Goal: Task Accomplishment & Management: Complete application form

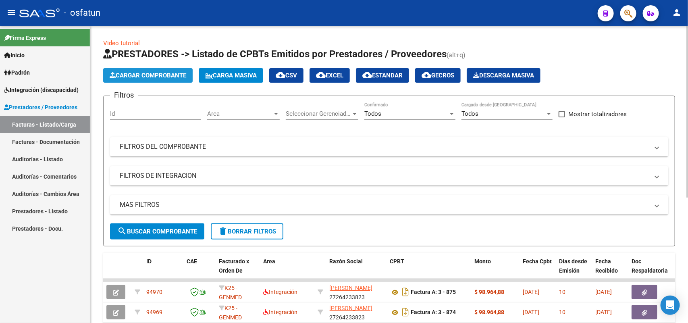
click at [171, 77] on span "Cargar Comprobante" at bounding box center [148, 75] width 77 height 7
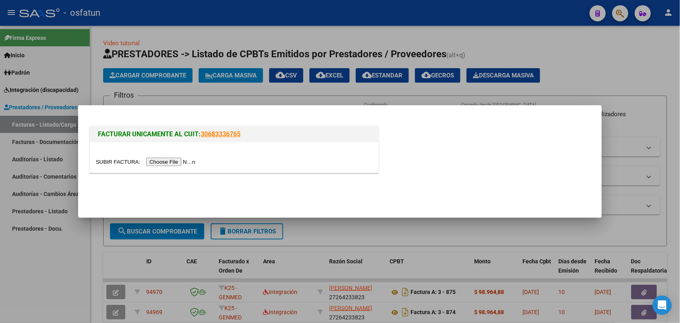
click at [183, 161] on input "file" at bounding box center [147, 162] width 102 height 8
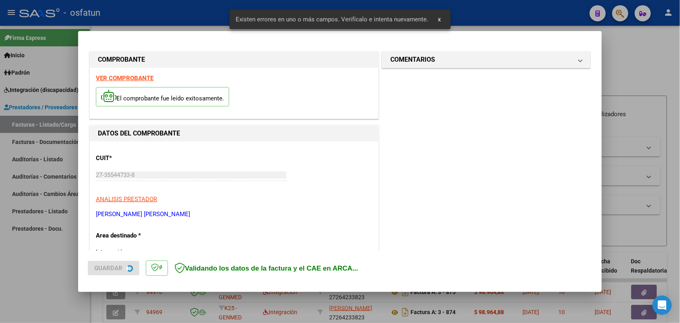
scroll to position [218, 0]
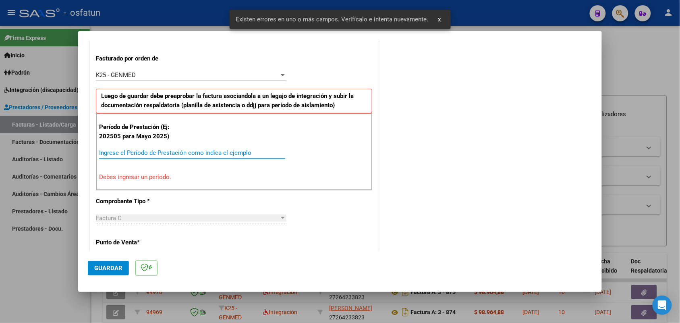
drag, startPoint x: 176, startPoint y: 153, endPoint x: 182, endPoint y: 146, distance: 9.7
click at [181, 146] on div "Período de Prestación (Ej: 202505 para [DATE]) Ingrese el Período de Prestación…" at bounding box center [234, 151] width 276 height 77
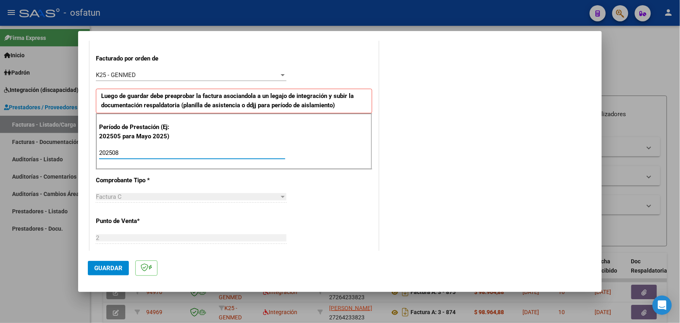
type input "202508"
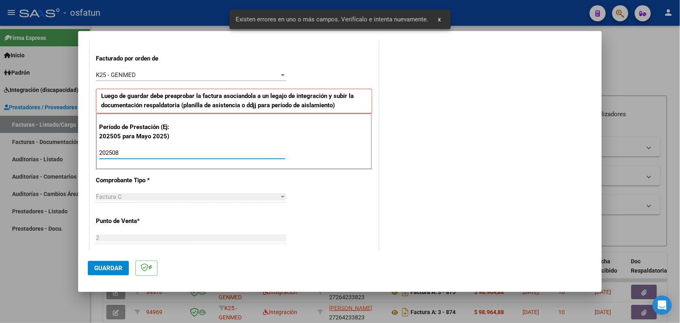
drag, startPoint x: 114, startPoint y: 265, endPoint x: 136, endPoint y: 247, distance: 28.6
click at [113, 265] on span "Guardar" at bounding box center [108, 267] width 28 height 7
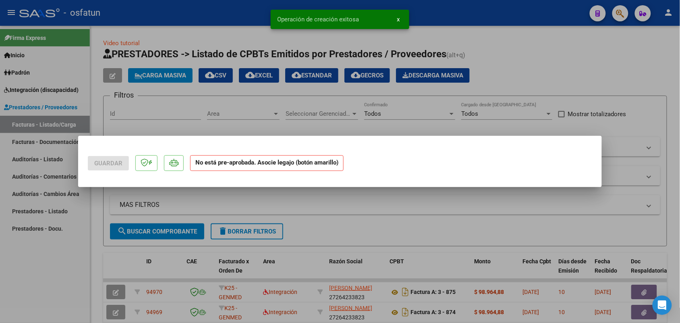
scroll to position [0, 0]
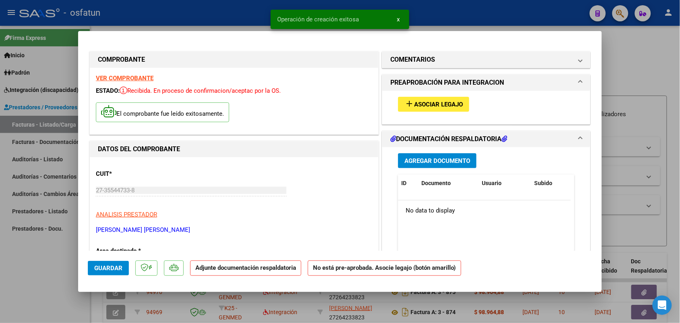
click at [447, 101] on span "Asociar Legajo" at bounding box center [438, 104] width 49 height 7
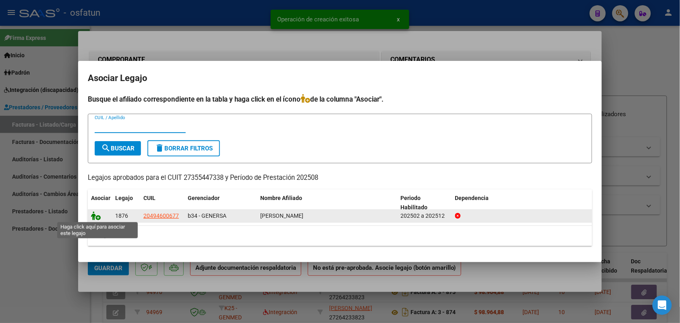
click at [93, 214] on icon at bounding box center [96, 215] width 10 height 9
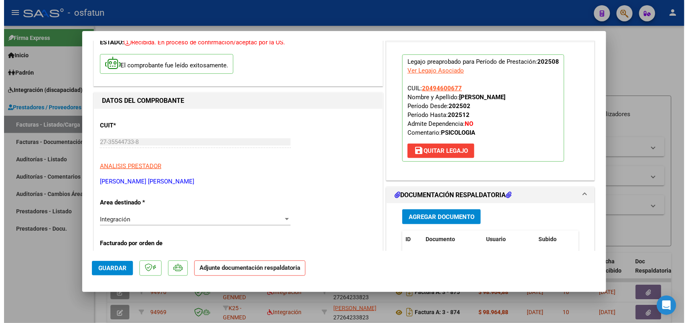
scroll to position [50, 0]
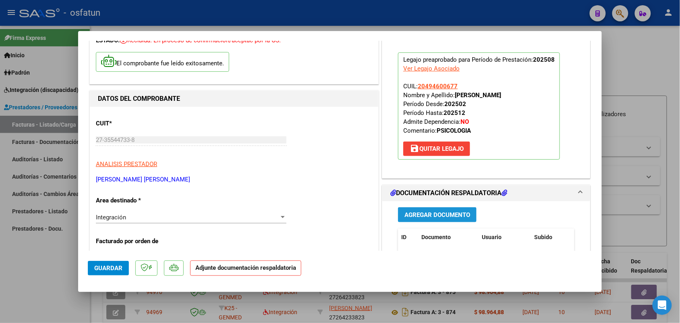
click at [427, 212] on span "Agregar Documento" at bounding box center [438, 214] width 66 height 7
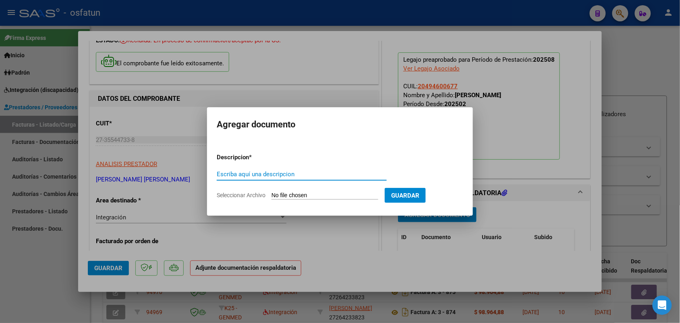
click at [272, 170] on div "Escriba aquí una descripcion" at bounding box center [302, 174] width 170 height 12
type input "asist"
click at [293, 196] on input "Seleccionar Archivo" at bounding box center [325, 196] width 107 height 8
type input "C:\fakepath\Planilla asistencia [PERSON_NAME] - psicología.pdf"
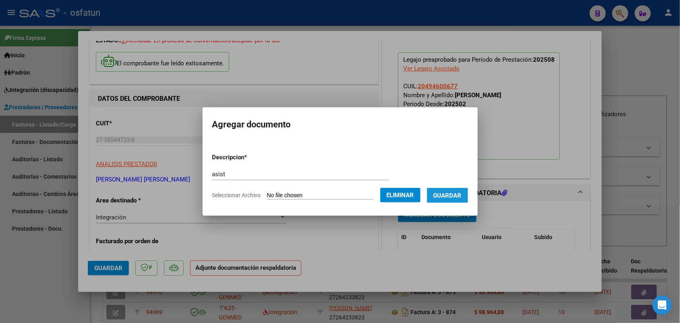
drag, startPoint x: 457, startPoint y: 191, endPoint x: 418, endPoint y: 205, distance: 41.5
click at [457, 192] on span "Guardar" at bounding box center [448, 195] width 28 height 7
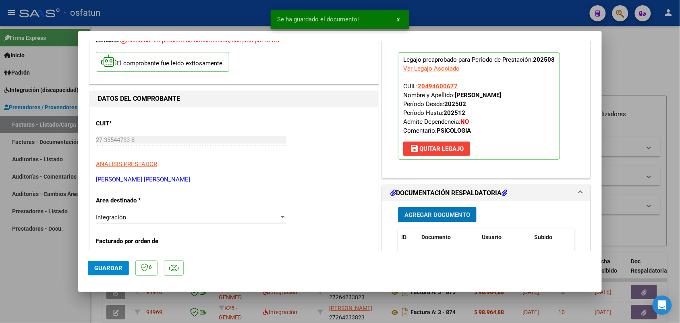
click at [104, 267] on span "Guardar" at bounding box center [108, 267] width 28 height 7
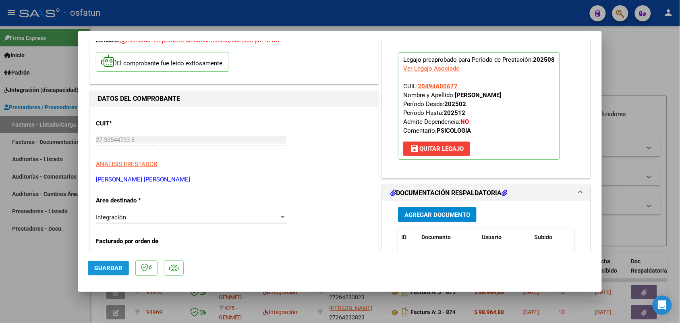
click at [98, 266] on span "Guardar" at bounding box center [108, 267] width 28 height 7
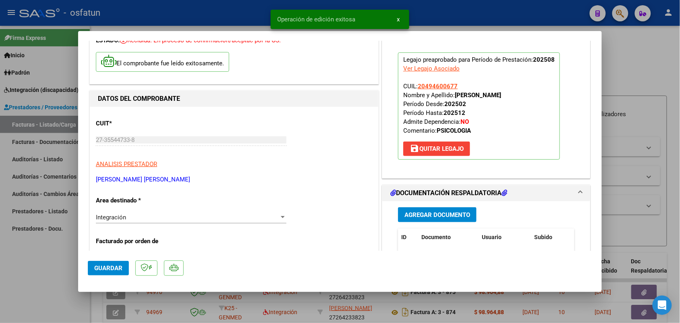
click at [46, 273] on div at bounding box center [340, 161] width 680 height 323
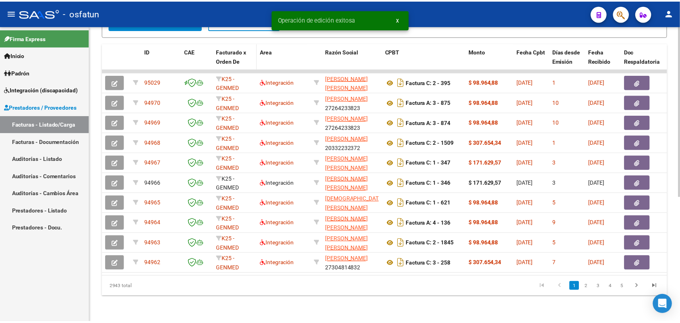
scroll to position [216, 0]
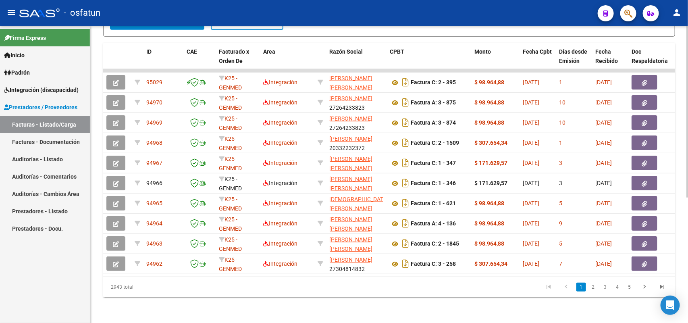
click at [595, 287] on link "2" at bounding box center [593, 286] width 10 height 9
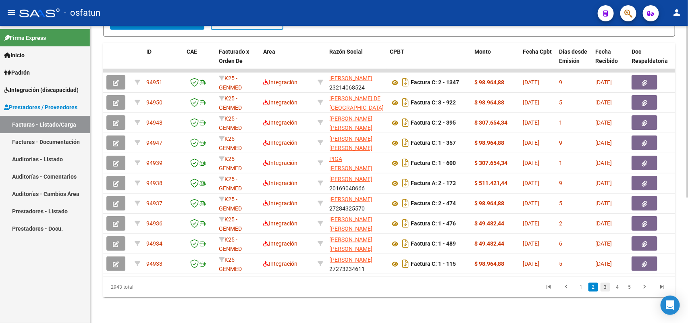
click at [601, 287] on link "3" at bounding box center [605, 286] width 10 height 9
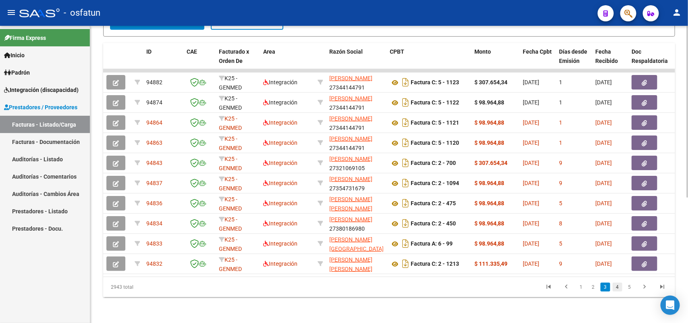
click at [619, 286] on link "4" at bounding box center [617, 286] width 10 height 9
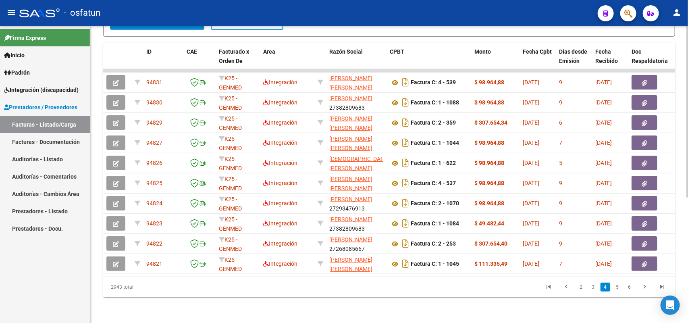
click at [621, 287] on link "5" at bounding box center [617, 286] width 10 height 9
click at [631, 286] on link "7" at bounding box center [630, 286] width 10 height 9
click at [619, 288] on link "8" at bounding box center [617, 286] width 10 height 9
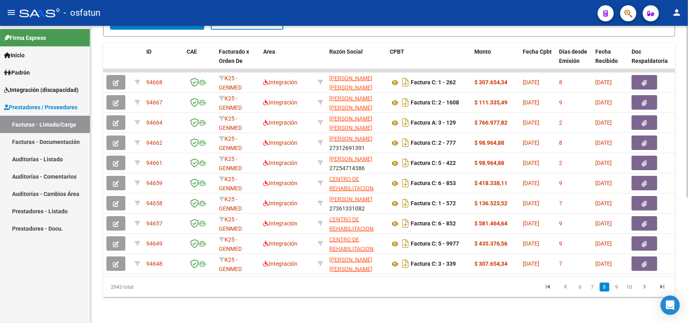
click at [619, 287] on link "9" at bounding box center [617, 286] width 10 height 9
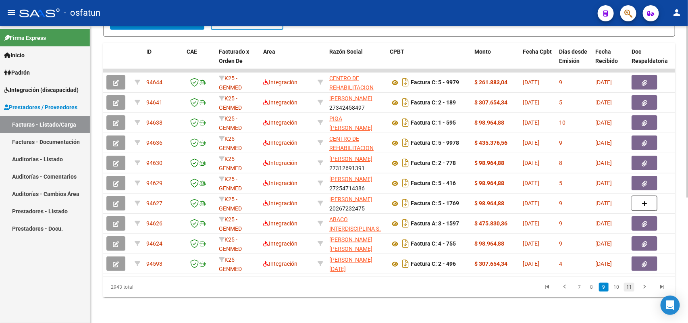
click at [629, 288] on link "11" at bounding box center [629, 286] width 10 height 9
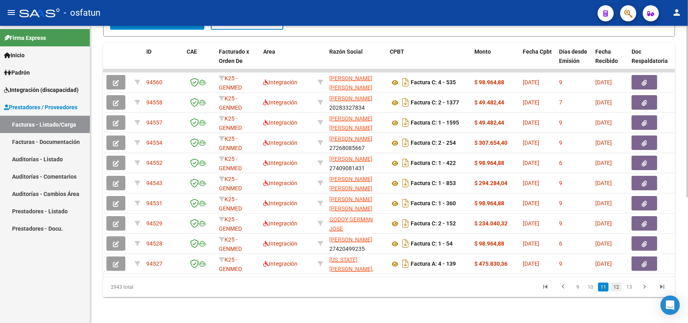
click at [618, 287] on link "12" at bounding box center [616, 286] width 10 height 9
click at [622, 288] on li "13" at bounding box center [616, 287] width 13 height 14
click at [618, 285] on link "13" at bounding box center [616, 286] width 10 height 9
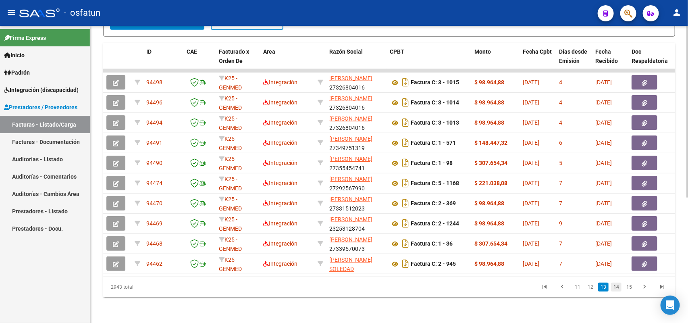
click at [617, 287] on link "14" at bounding box center [616, 286] width 10 height 9
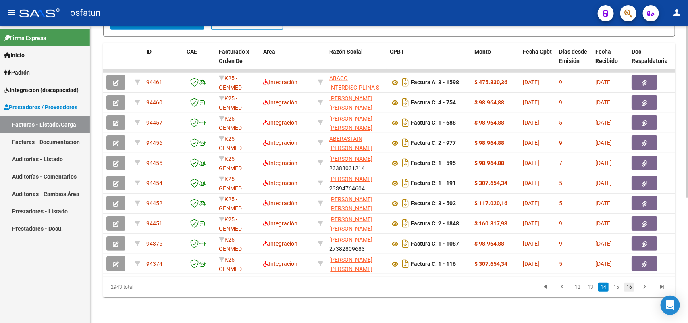
click at [629, 286] on link "16" at bounding box center [629, 286] width 10 height 9
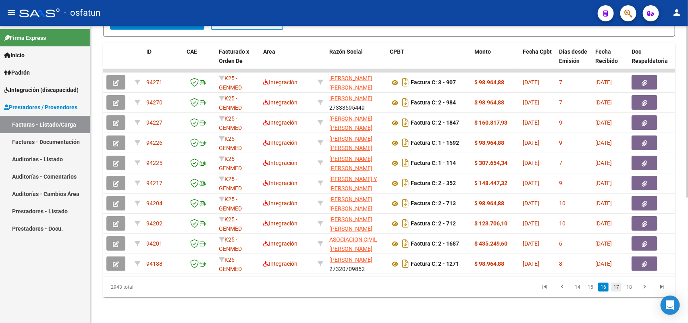
click at [619, 287] on link "17" at bounding box center [616, 286] width 10 height 9
click at [631, 286] on link "19" at bounding box center [629, 286] width 10 height 9
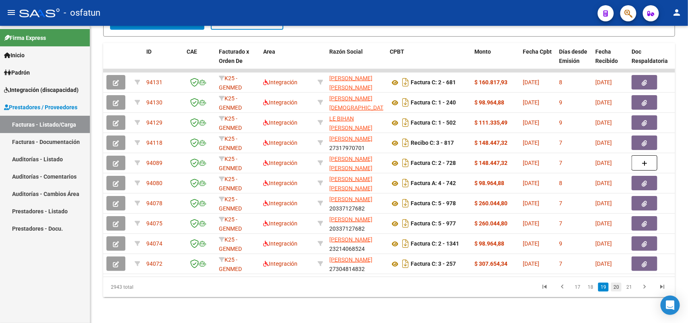
click at [619, 287] on link "20" at bounding box center [616, 286] width 10 height 9
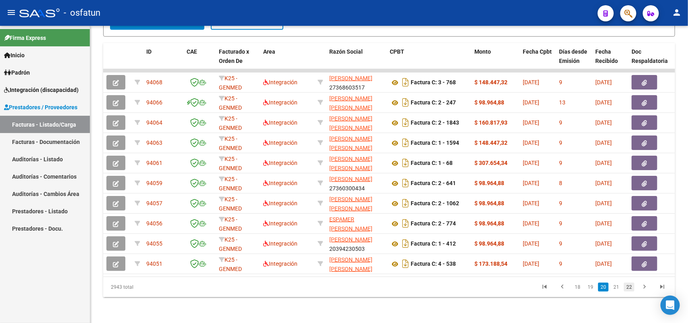
click at [631, 289] on link "22" at bounding box center [629, 286] width 10 height 9
click at [620, 286] on link "23" at bounding box center [616, 286] width 10 height 9
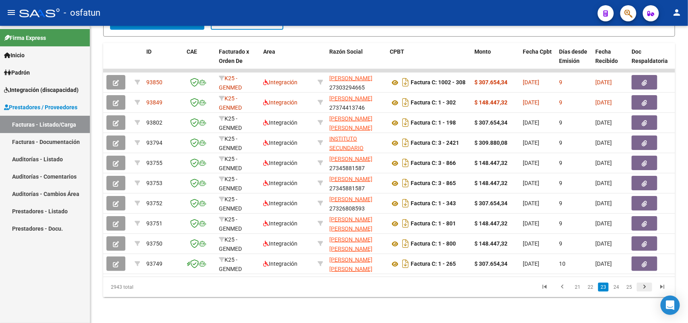
click at [645, 286] on icon "go to next page" at bounding box center [644, 288] width 10 height 10
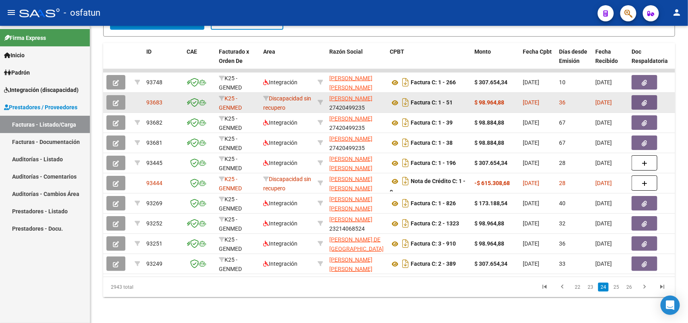
click at [115, 100] on icon "button" at bounding box center [116, 103] width 6 height 6
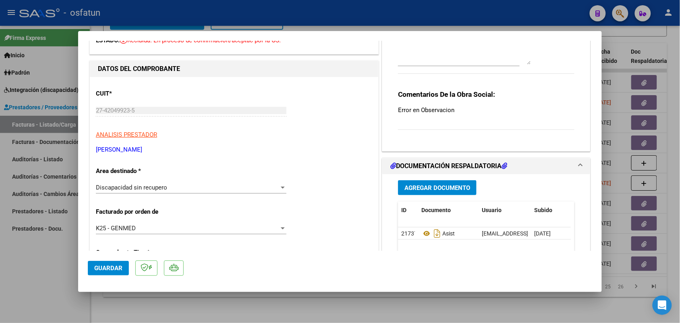
scroll to position [101, 0]
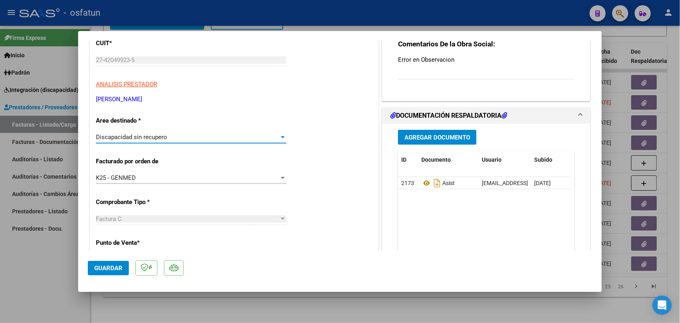
click at [275, 138] on div "Discapacidad sin recupero" at bounding box center [187, 136] width 183 height 7
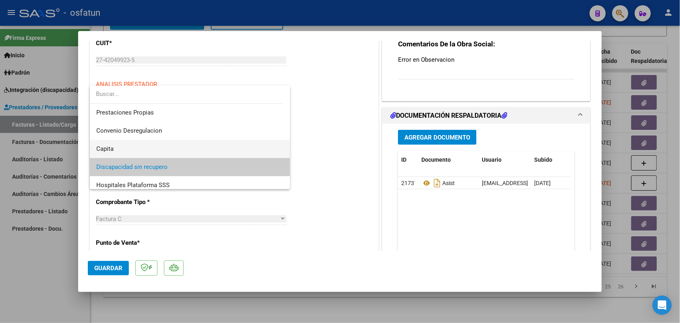
scroll to position [50, 0]
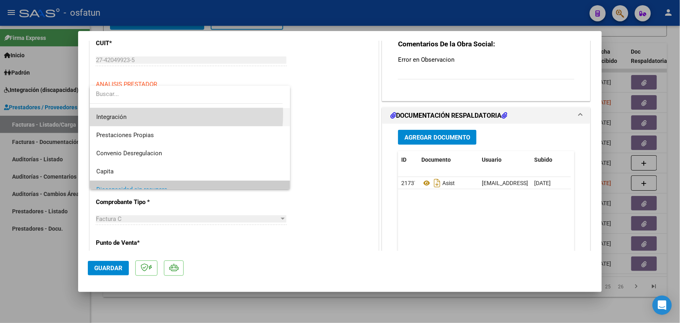
click at [129, 113] on span "Integración" at bounding box center [190, 117] width 188 height 18
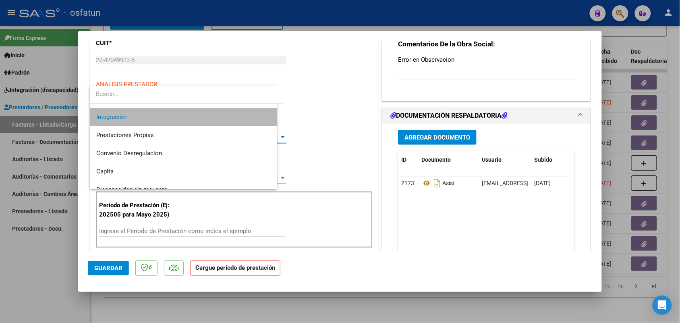
scroll to position [54, 0]
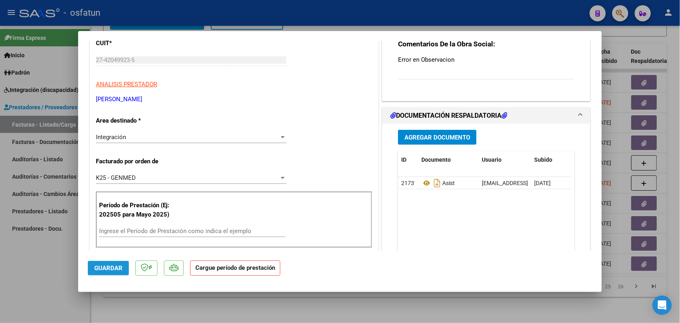
click at [109, 265] on span "Guardar" at bounding box center [108, 267] width 28 height 7
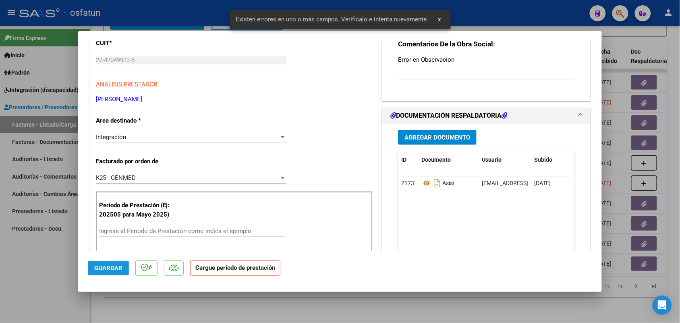
scroll to position [178, 0]
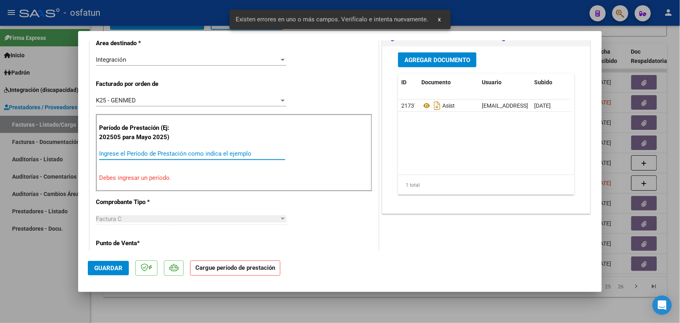
click at [147, 154] on input "Ingrese el Período de Prestación como indica el ejemplo" at bounding box center [192, 153] width 186 height 7
type input "5"
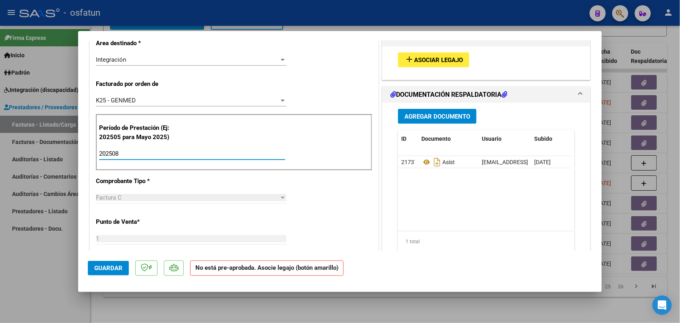
type input "202508"
click at [108, 267] on span "Guardar" at bounding box center [108, 267] width 28 height 7
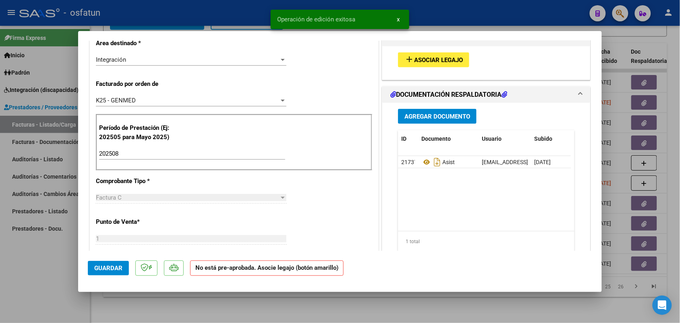
click at [421, 60] on span "Asociar Legajo" at bounding box center [438, 59] width 49 height 7
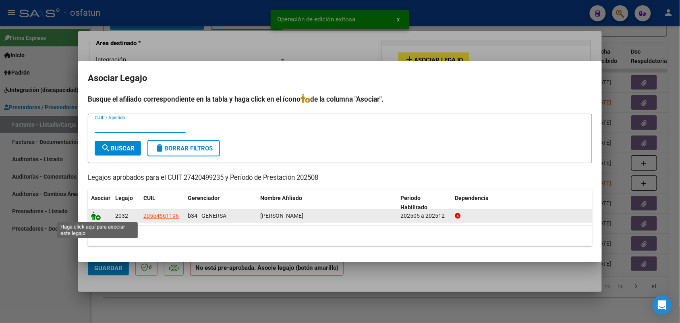
click at [96, 216] on icon at bounding box center [96, 215] width 10 height 9
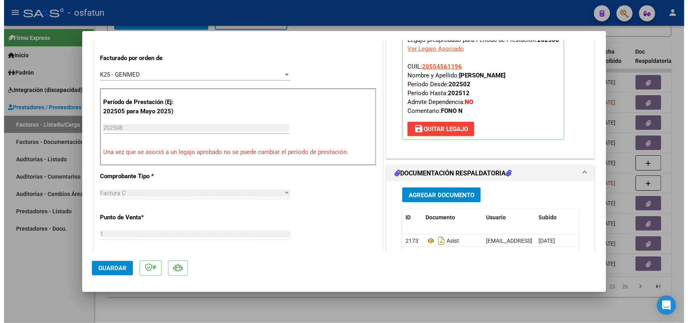
scroll to position [228, 0]
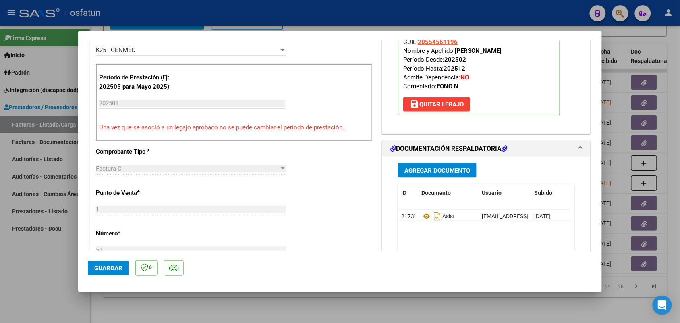
click at [413, 172] on span "Agregar Documento" at bounding box center [438, 170] width 66 height 7
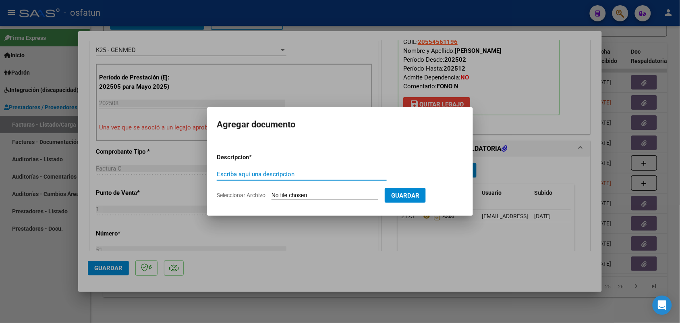
click at [501, 122] on div at bounding box center [340, 161] width 680 height 323
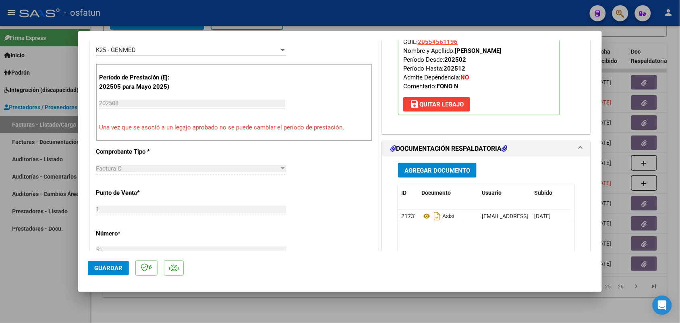
click at [105, 264] on span "Guardar" at bounding box center [108, 267] width 28 height 7
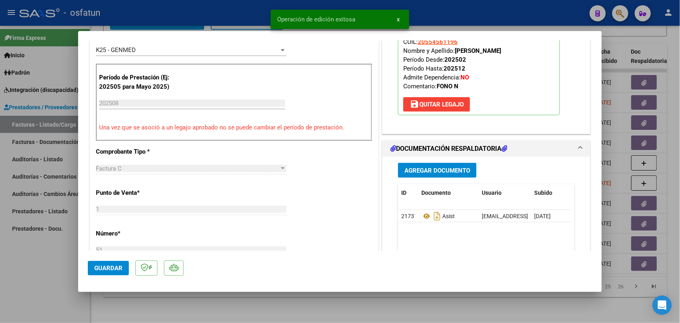
click at [39, 260] on div at bounding box center [340, 161] width 680 height 323
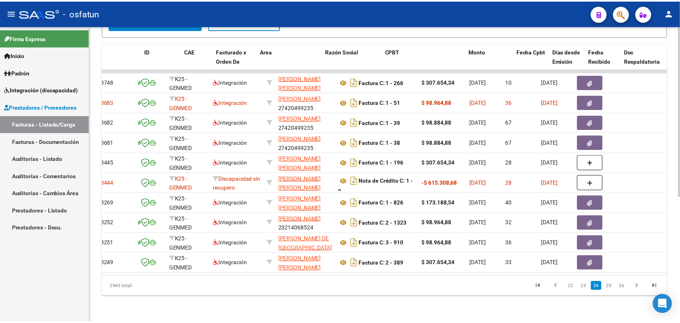
scroll to position [0, 0]
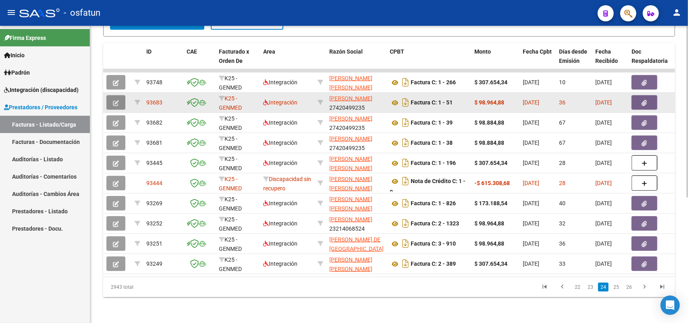
click at [114, 95] on button "button" at bounding box center [115, 102] width 19 height 15
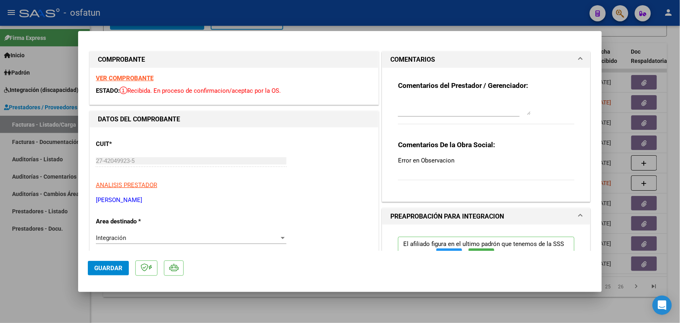
click at [51, 250] on div at bounding box center [340, 161] width 680 height 323
type input "$ 0,00"
